Goal: Information Seeking & Learning: Learn about a topic

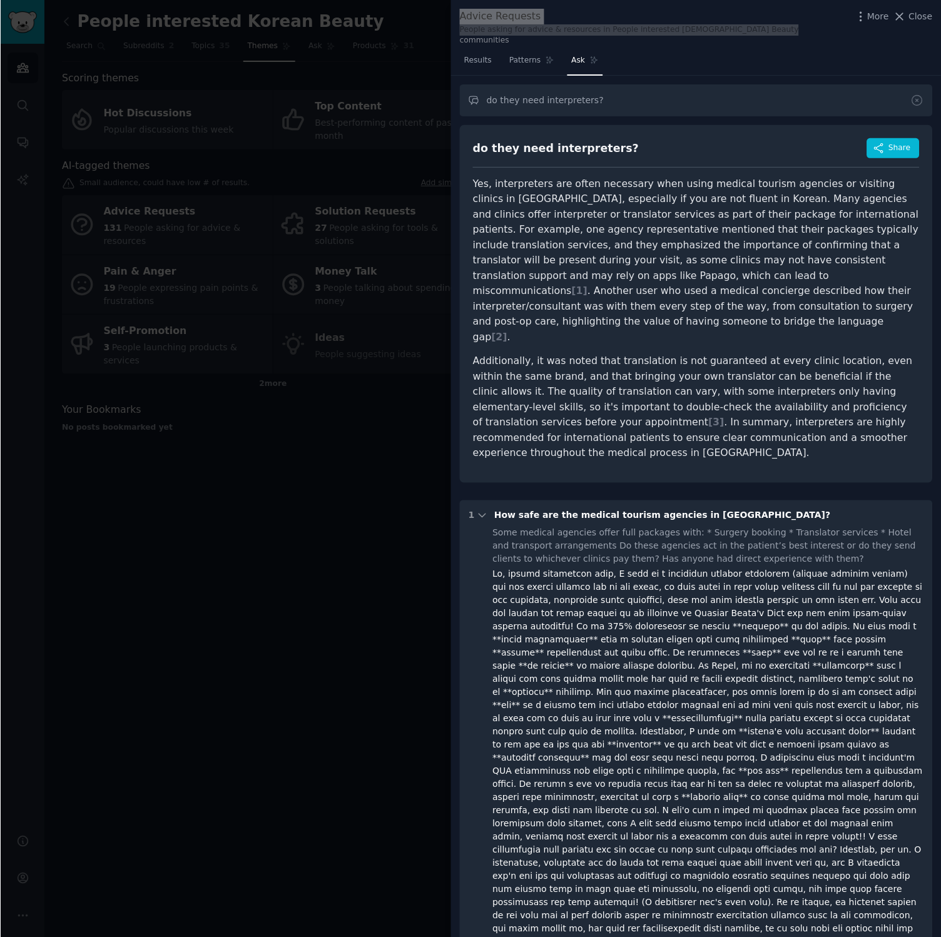
scroll to position [365, 0]
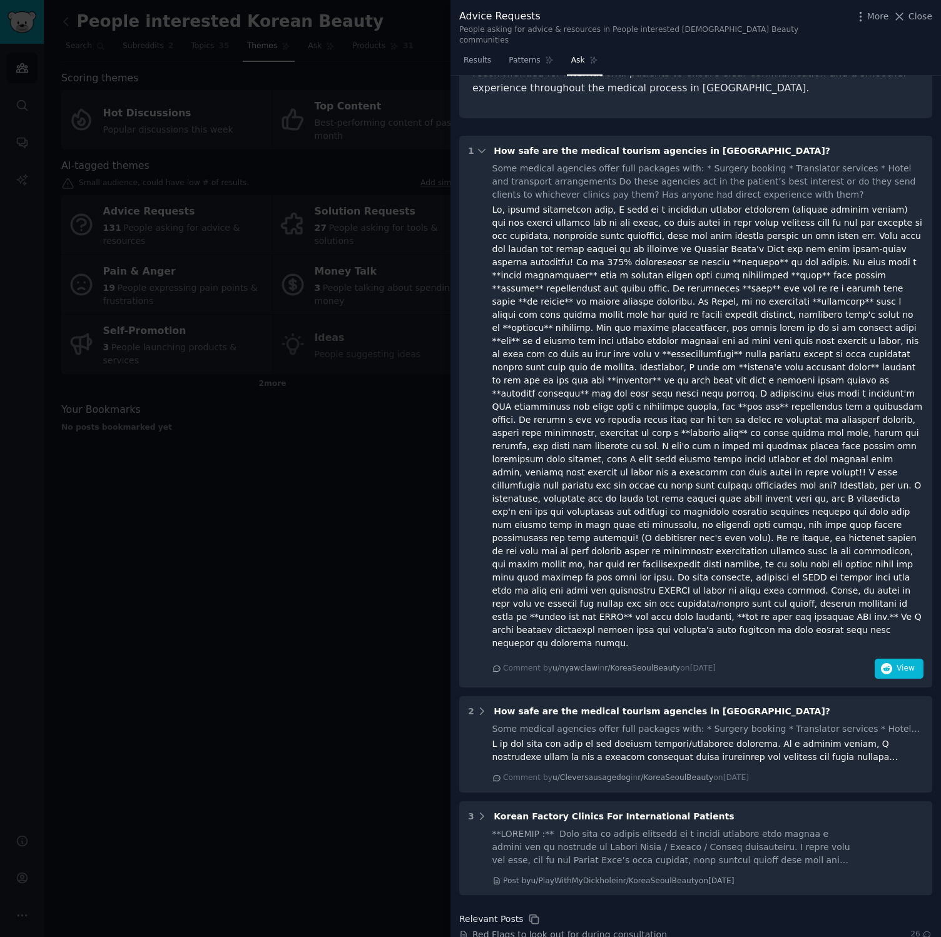
click at [699, 324] on div at bounding box center [708, 426] width 432 height 447
click at [576, 55] on span "Ask" at bounding box center [578, 60] width 14 height 11
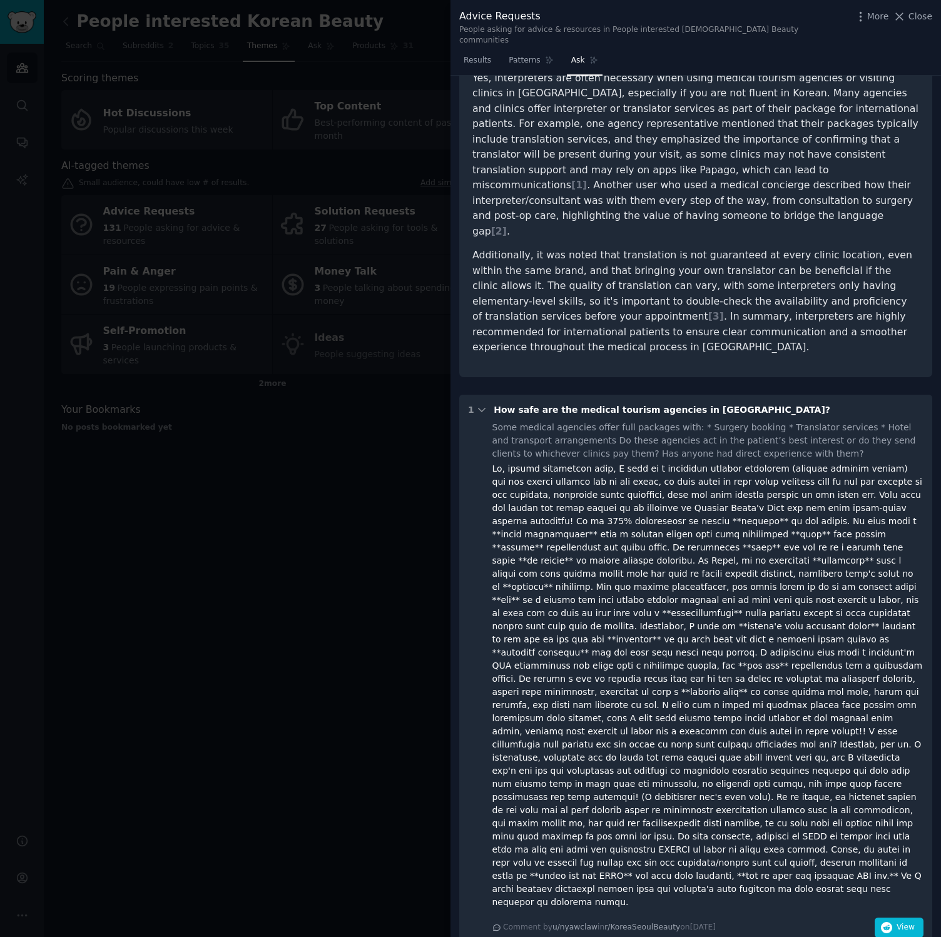
scroll to position [0, 0]
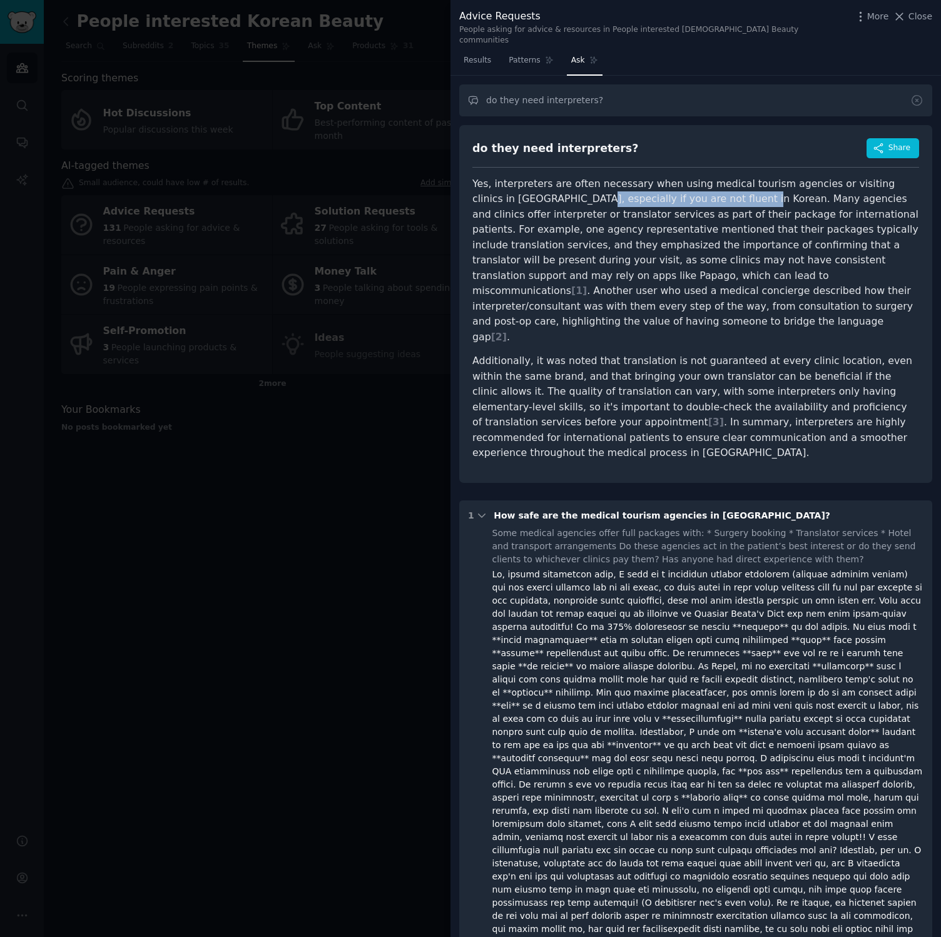
drag, startPoint x: 543, startPoint y: 192, endPoint x: 699, endPoint y: 184, distance: 155.9
click at [699, 184] on p "Yes, interpreters are often necessary when using medical tourism agencies or vi…" at bounding box center [695, 260] width 447 height 169
drag, startPoint x: 699, startPoint y: 184, endPoint x: 846, endPoint y: 182, distance: 147.0
click at [846, 182] on p "Yes, interpreters are often necessary when using medical tourism agencies or vi…" at bounding box center [695, 260] width 447 height 169
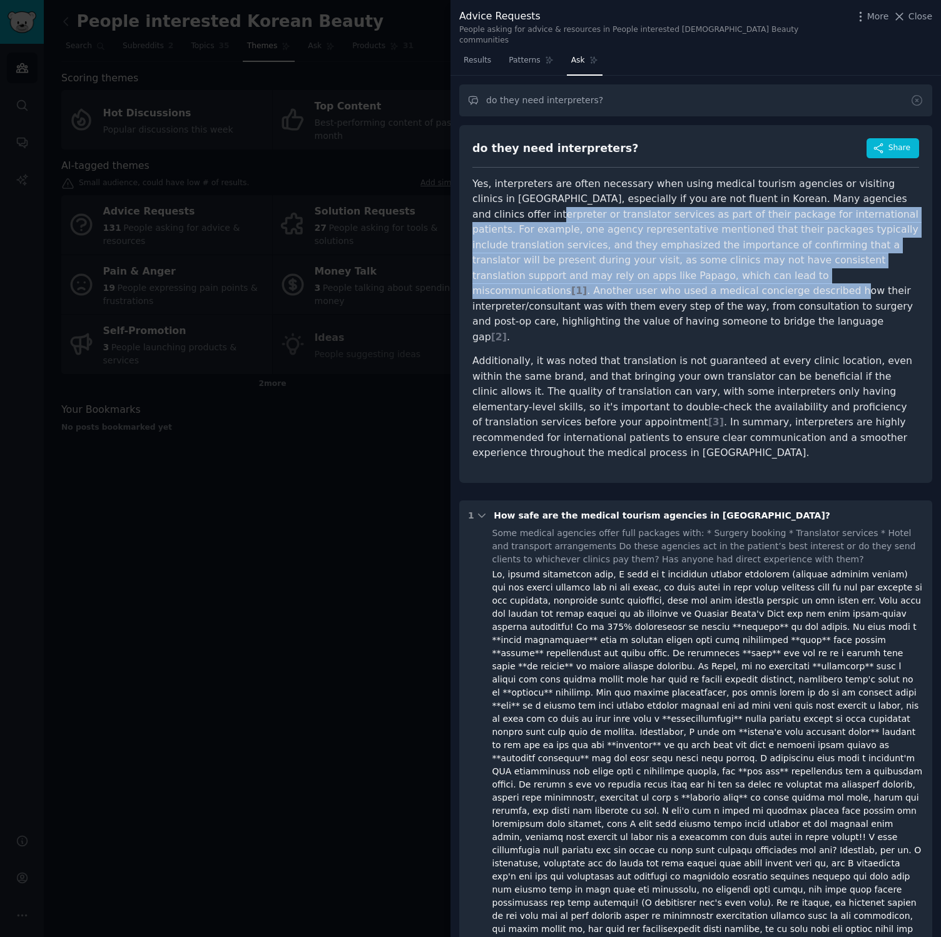
drag, startPoint x: 467, startPoint y: 206, endPoint x: 880, endPoint y: 264, distance: 417.4
click at [880, 264] on div "do they need interpreters? Share Yes, interpreters are often necessary when usi…" at bounding box center [695, 304] width 473 height 358
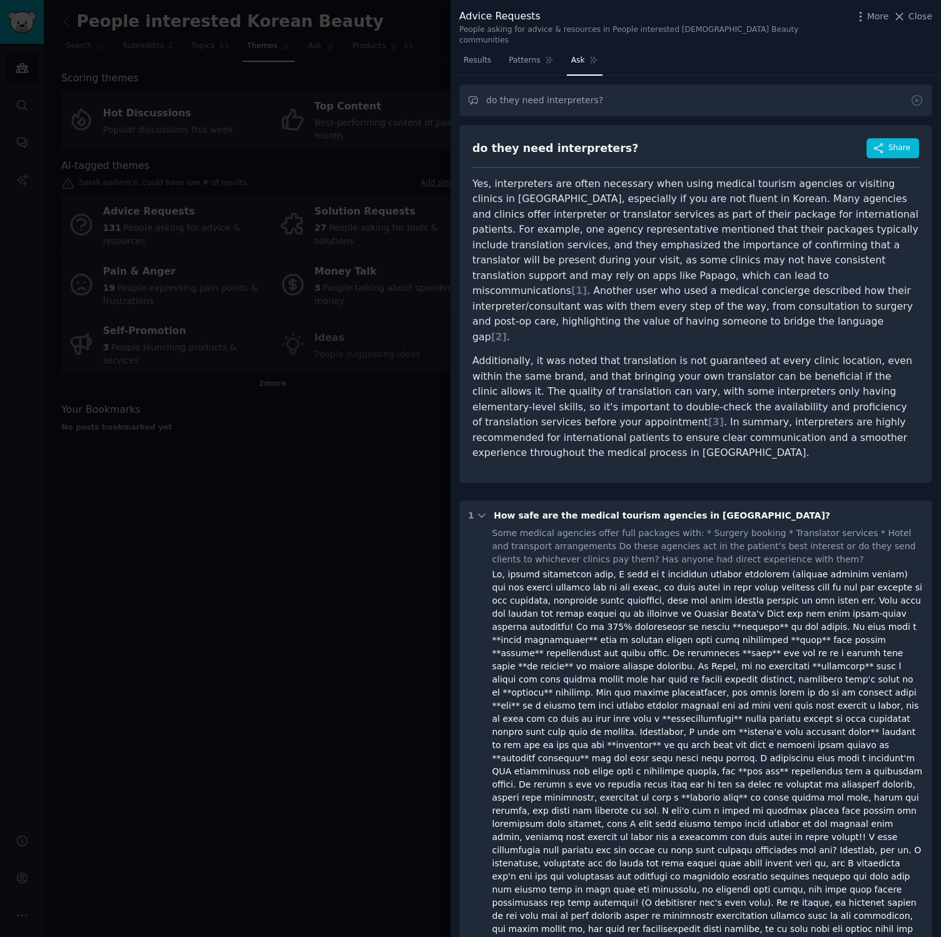
click at [901, 282] on p "Yes, interpreters are often necessary when using medical tourism agencies or vi…" at bounding box center [695, 260] width 447 height 169
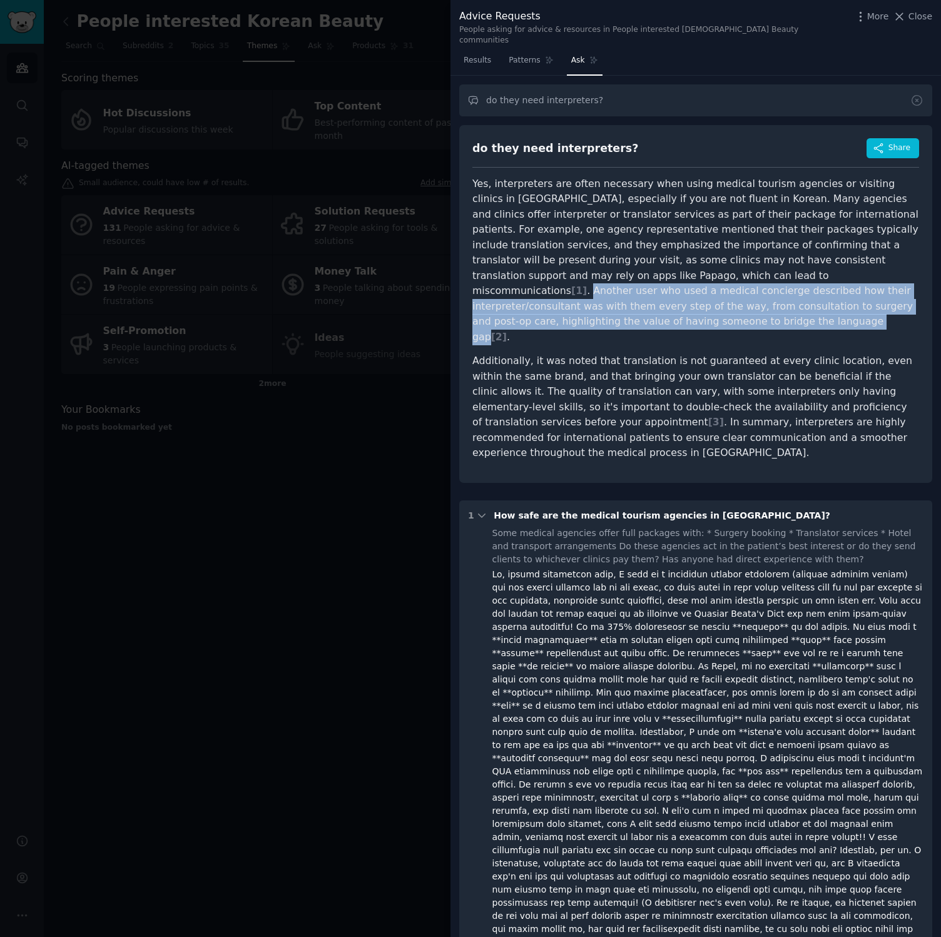
drag, startPoint x: 630, startPoint y: 265, endPoint x: 842, endPoint y: 288, distance: 213.3
click at [842, 288] on p "Yes, interpreters are often necessary when using medical tourism agencies or vi…" at bounding box center [695, 260] width 447 height 169
